Goal: Entertainment & Leisure: Consume media (video, audio)

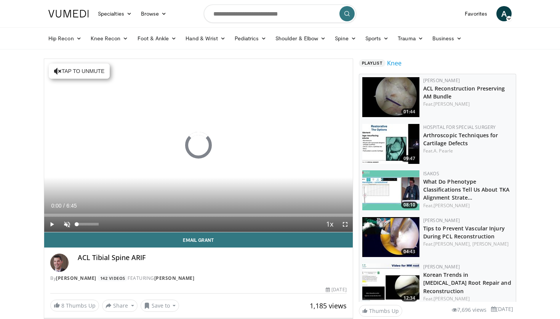
click at [65, 224] on span "Video Player" at bounding box center [66, 224] width 15 height 15
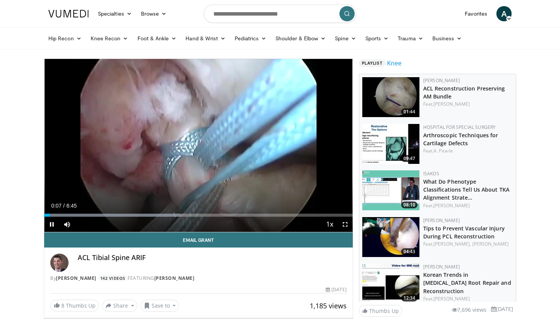
click at [346, 226] on span "Video Player" at bounding box center [344, 224] width 15 height 15
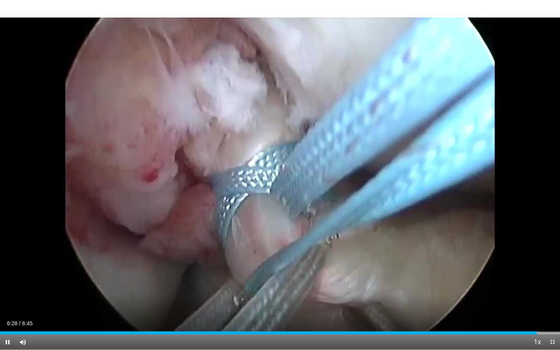
click at [552, 319] on span "Video Player" at bounding box center [551, 341] width 15 height 15
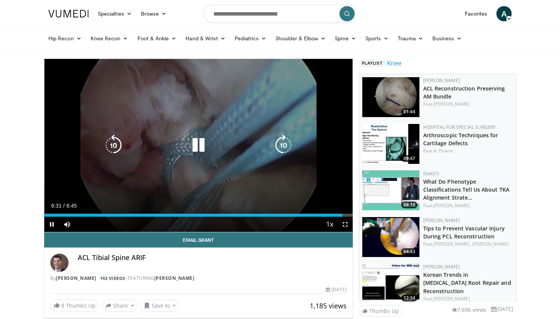
click at [198, 145] on icon "Video Player" at bounding box center [198, 145] width 21 height 21
click at [198, 142] on icon "Video Player" at bounding box center [198, 145] width 21 height 21
